Goal: Transaction & Acquisition: Obtain resource

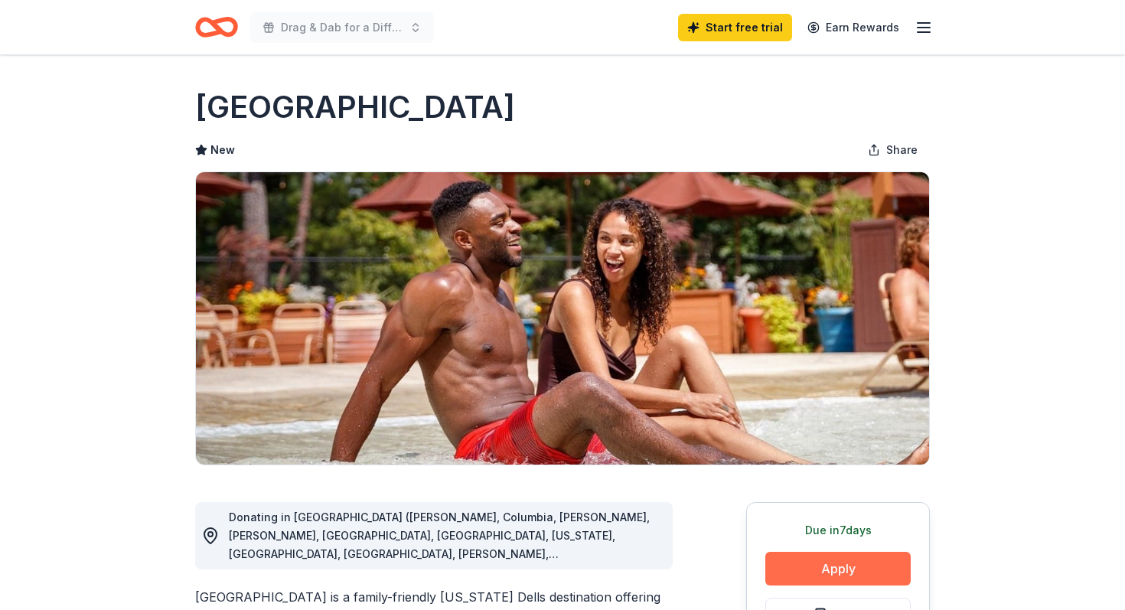
click at [825, 575] on button "Apply" at bounding box center [838, 569] width 145 height 34
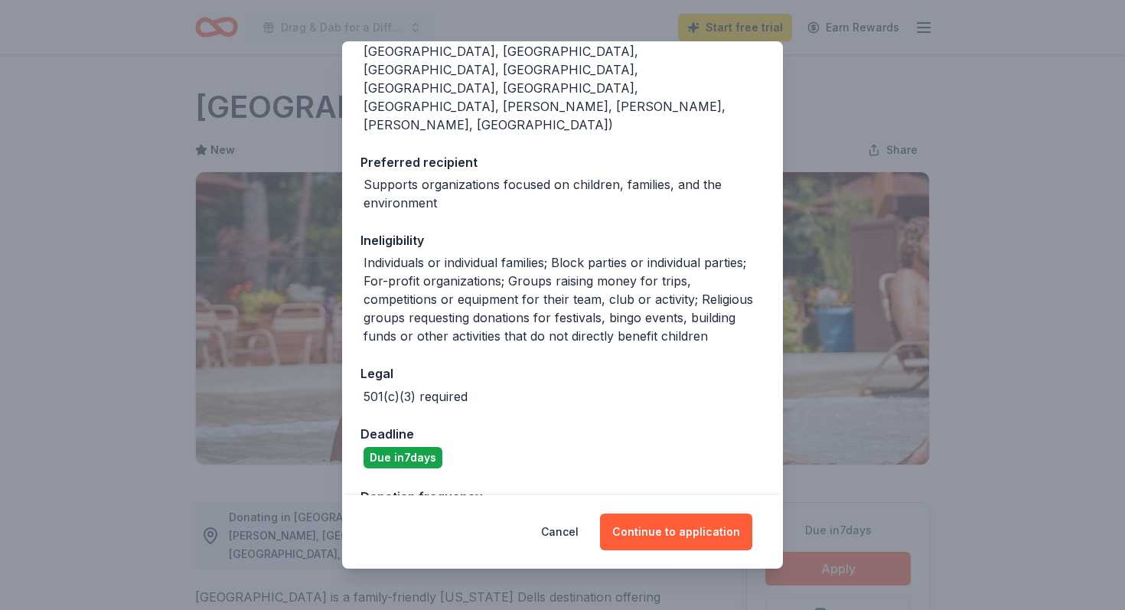
scroll to position [282, 0]
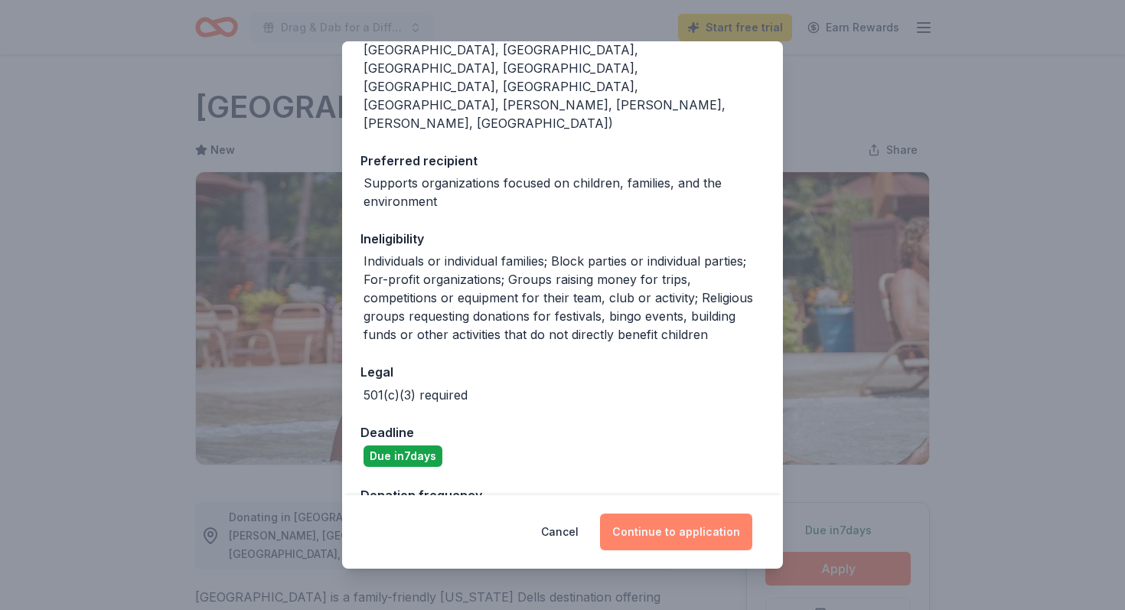
click at [657, 529] on button "Continue to application" at bounding box center [676, 532] width 152 height 37
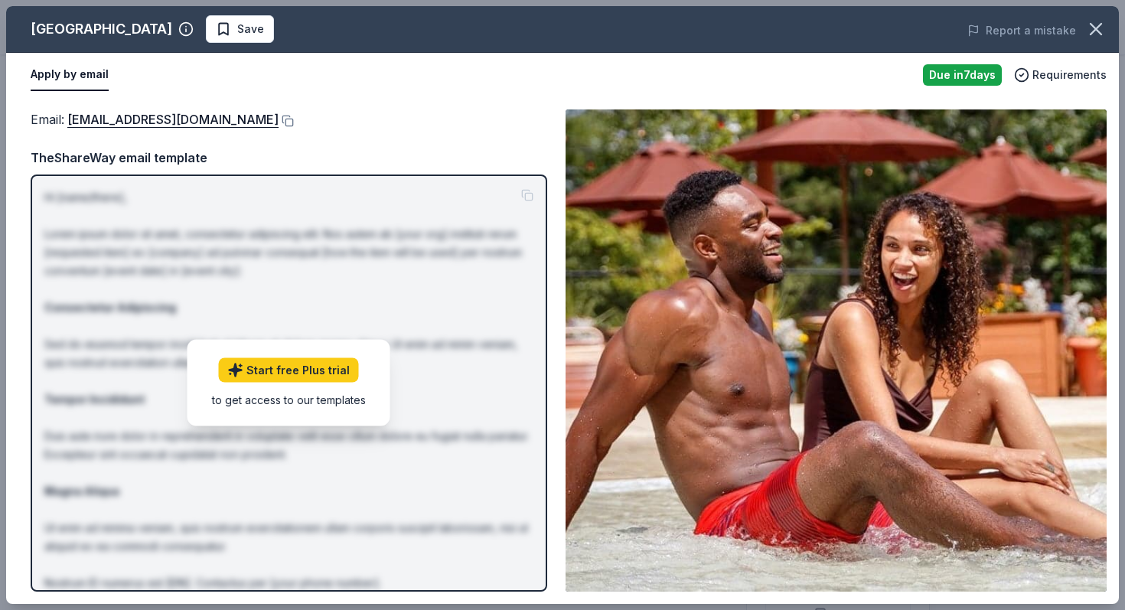
click at [486, 123] on div "Email : [EMAIL_ADDRESS][DOMAIN_NAME]" at bounding box center [289, 119] width 517 height 20
click at [129, 114] on link "[EMAIL_ADDRESS][DOMAIN_NAME]" at bounding box center [172, 119] width 211 height 20
click at [104, 158] on div "TheShareWay email template" at bounding box center [289, 158] width 517 height 20
click at [1103, 25] on icon "button" at bounding box center [1096, 28] width 21 height 21
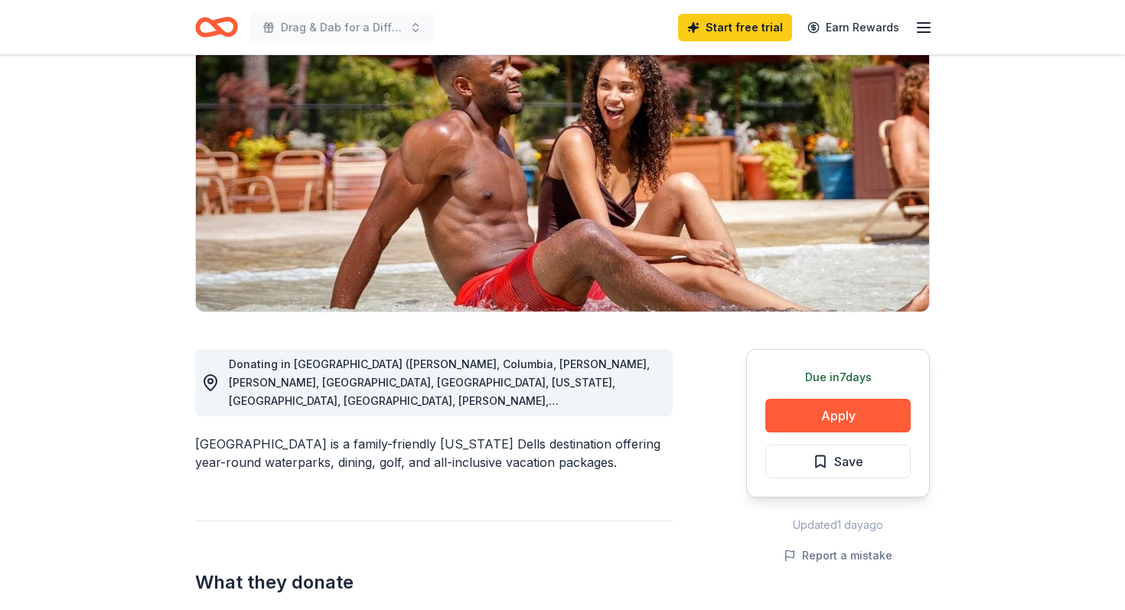
scroll to position [158, 0]
